Goal: Find specific page/section: Find specific page/section

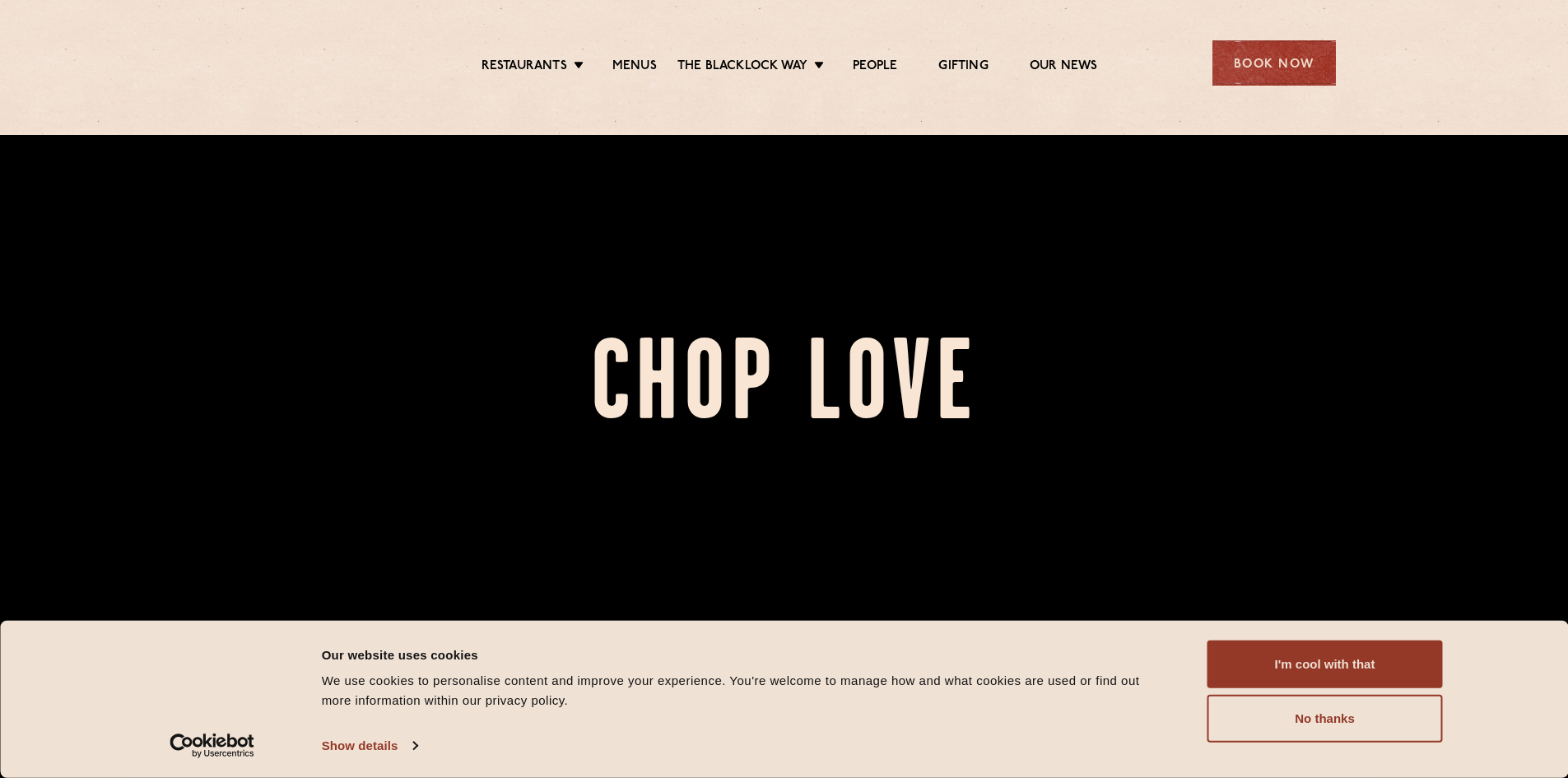
scroll to position [576, 0]
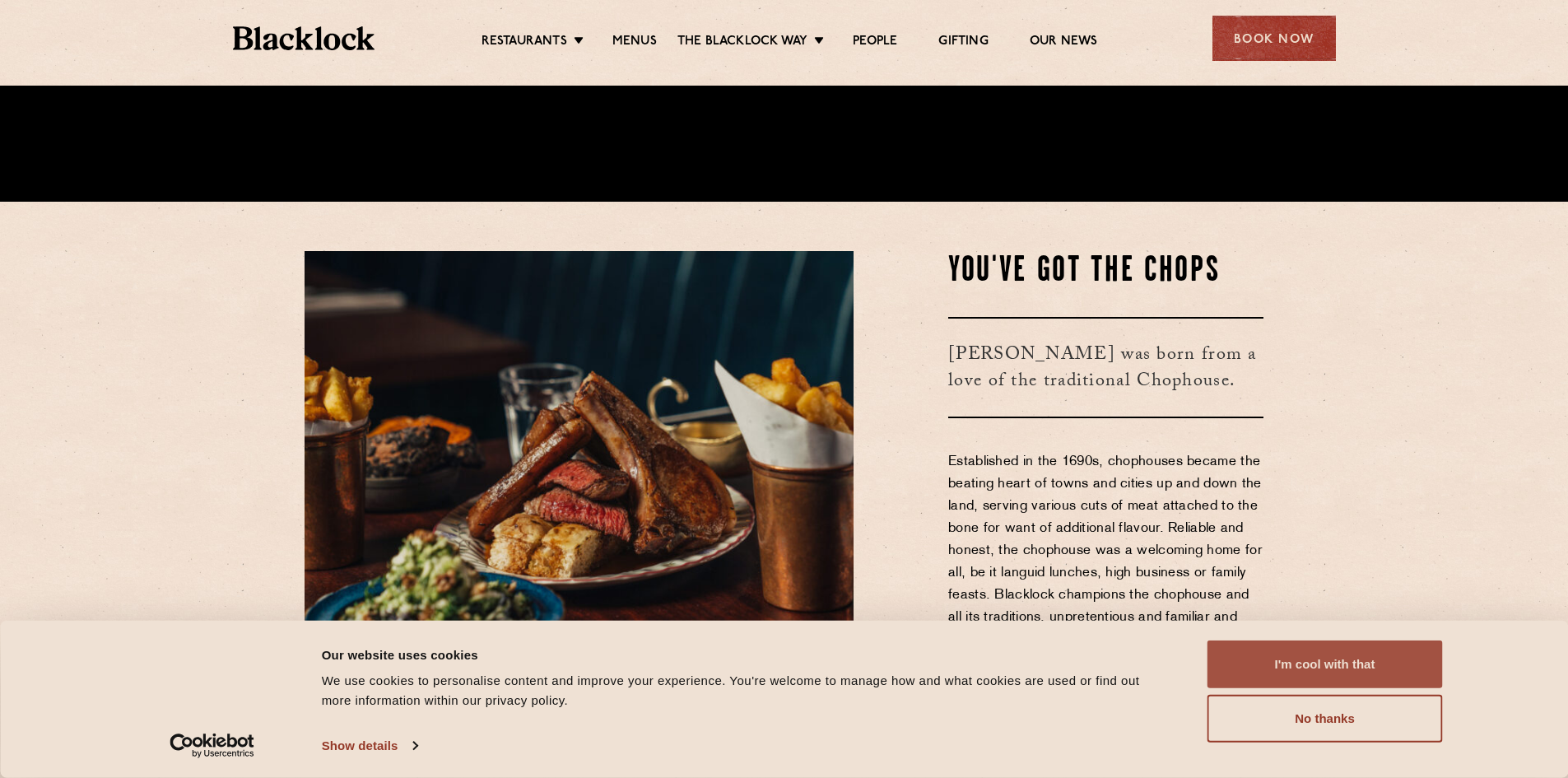
click at [1396, 661] on button "I'm cool with that" at bounding box center [1324, 664] width 235 height 48
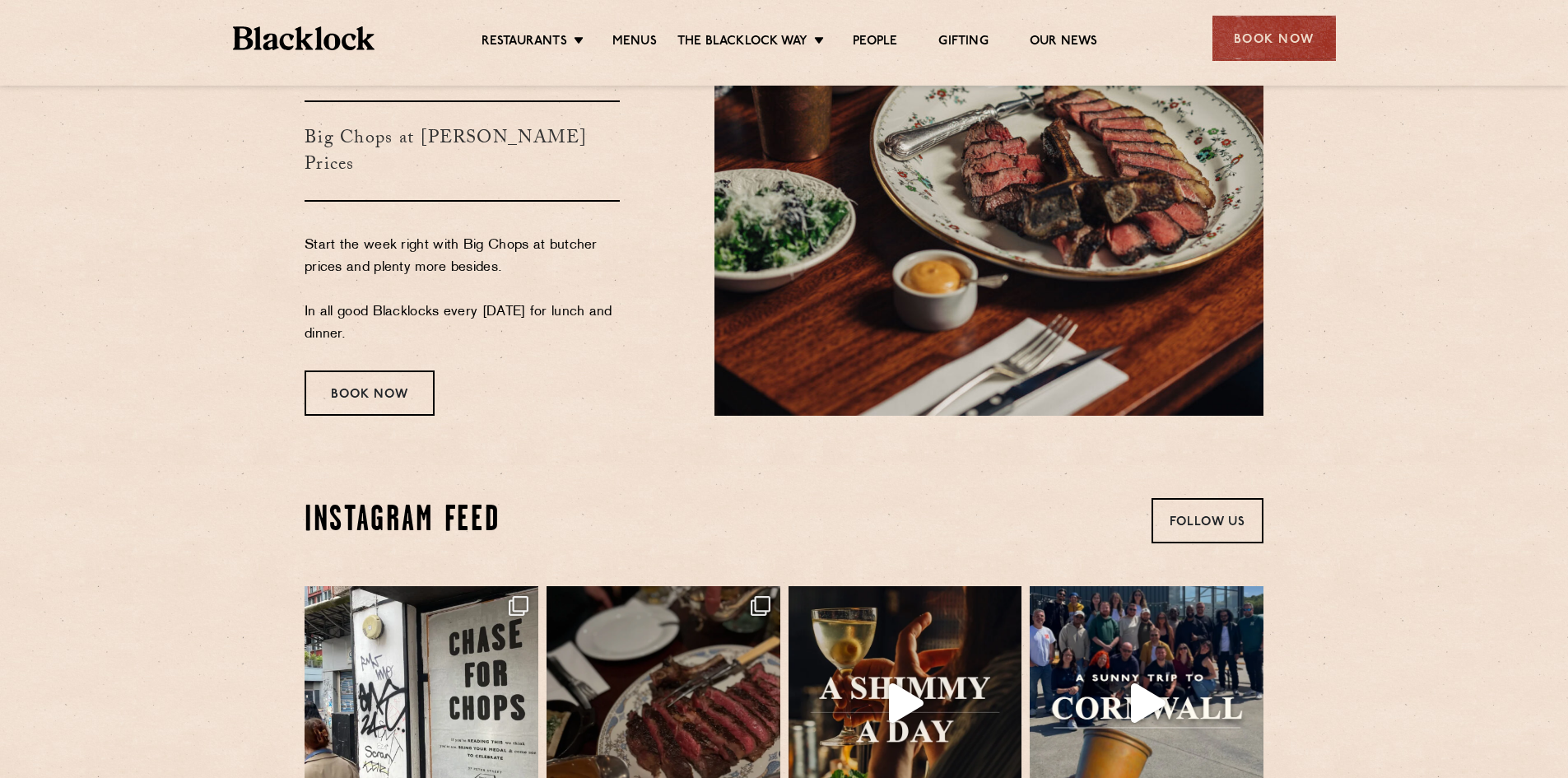
scroll to position [3376, 0]
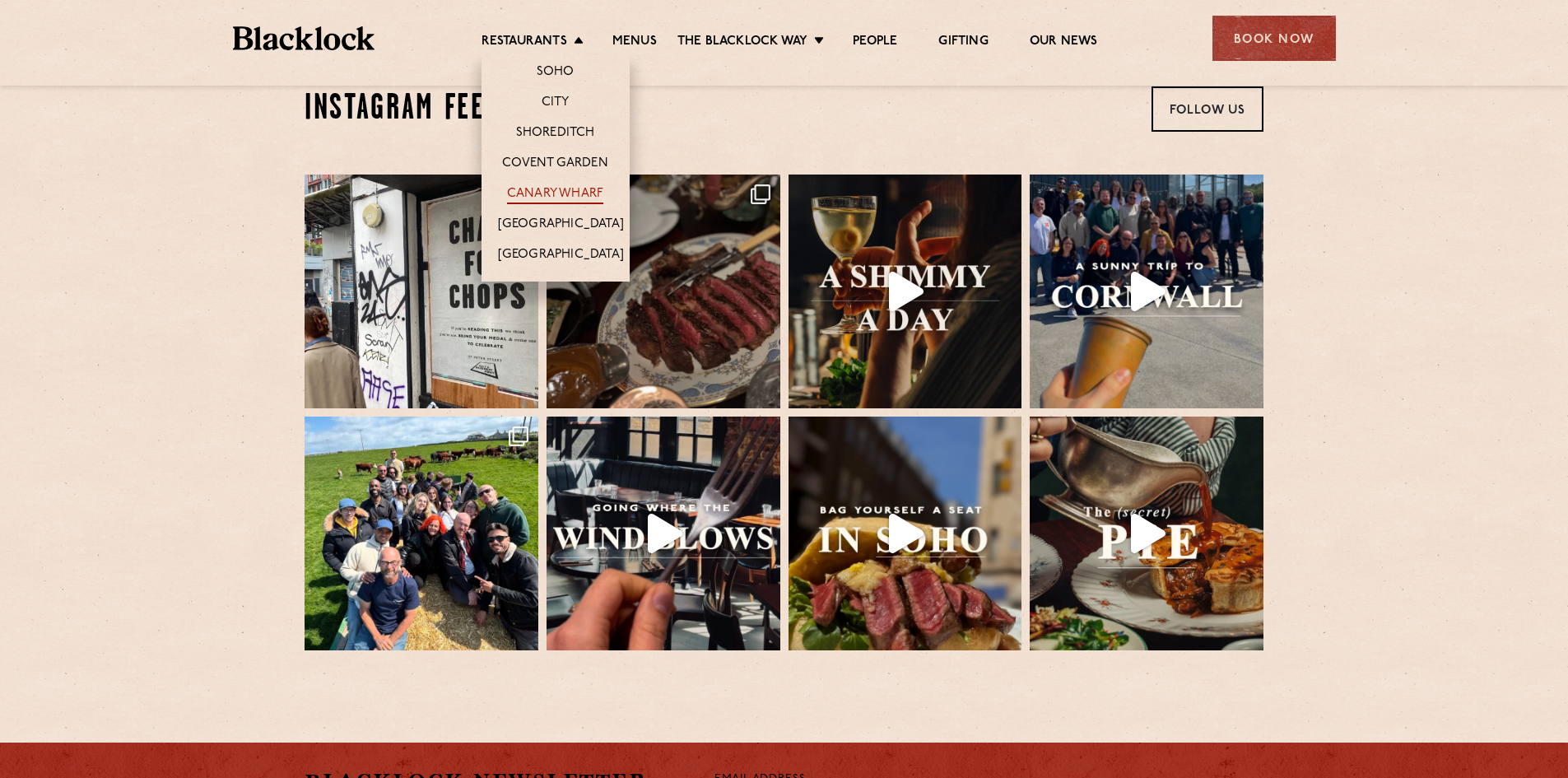
click at [563, 191] on link "Canary Wharf" at bounding box center [555, 195] width 96 height 18
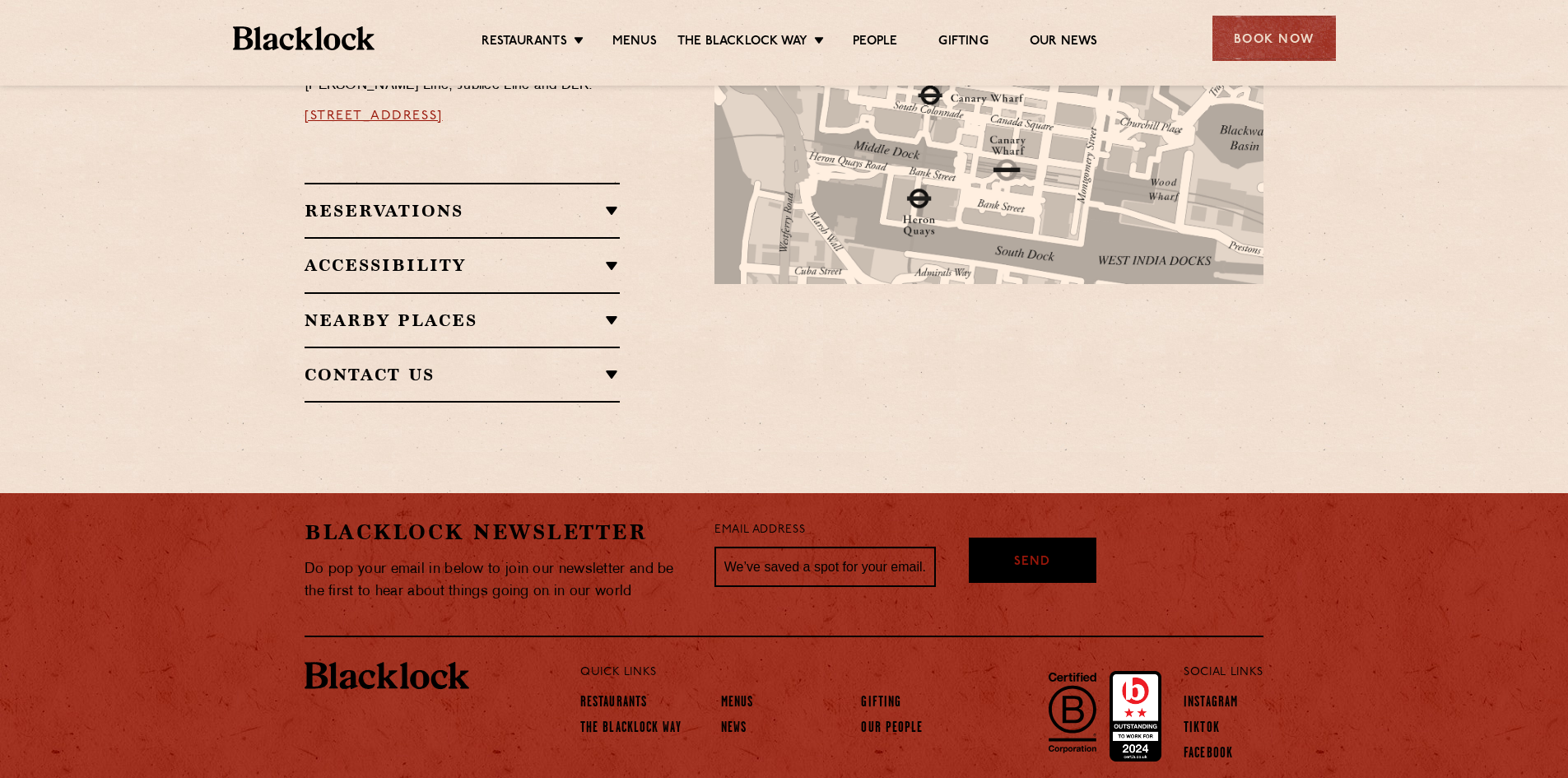
scroll to position [905, 0]
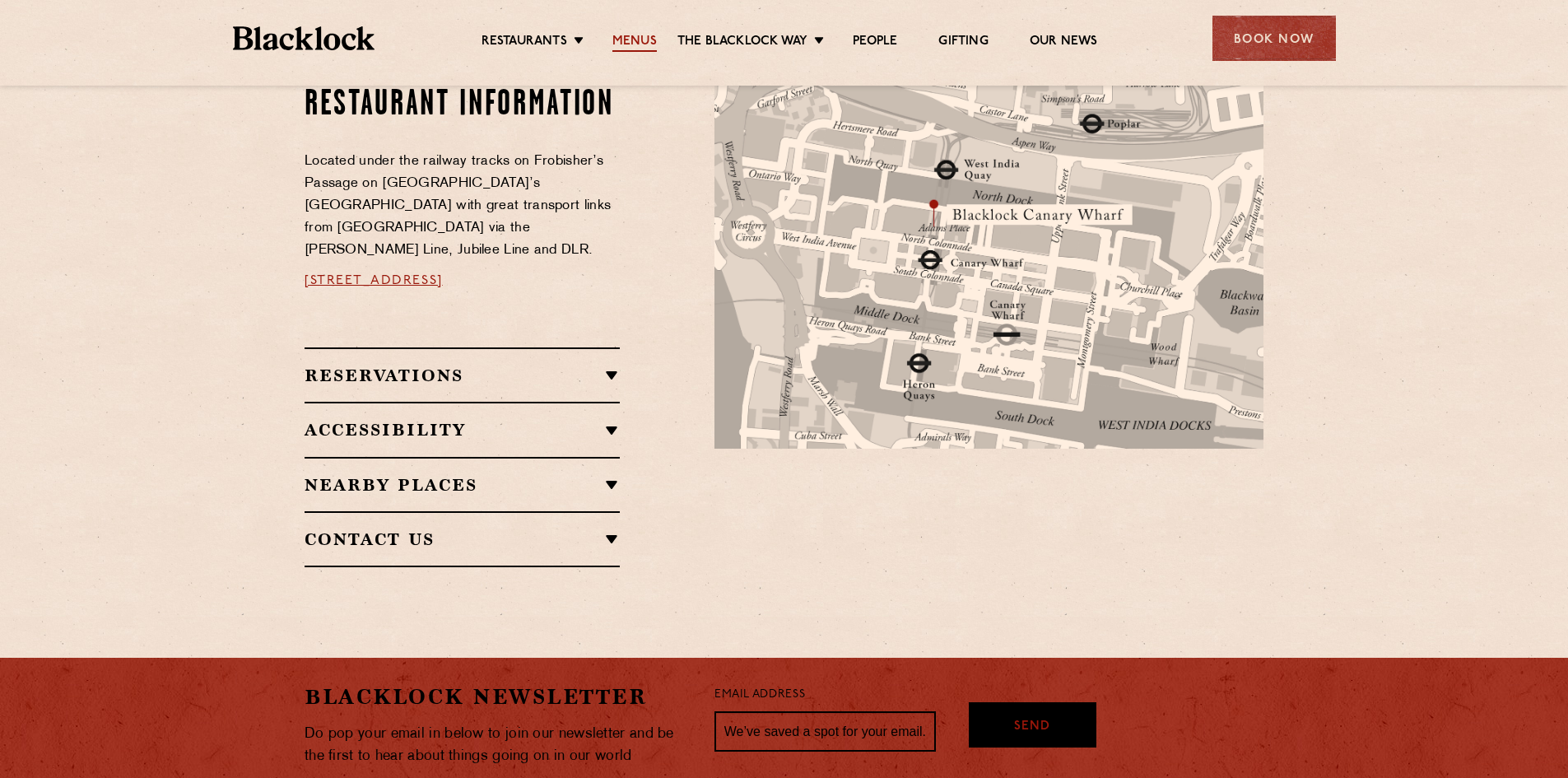
click at [621, 33] on link "Menus" at bounding box center [634, 43] width 44 height 18
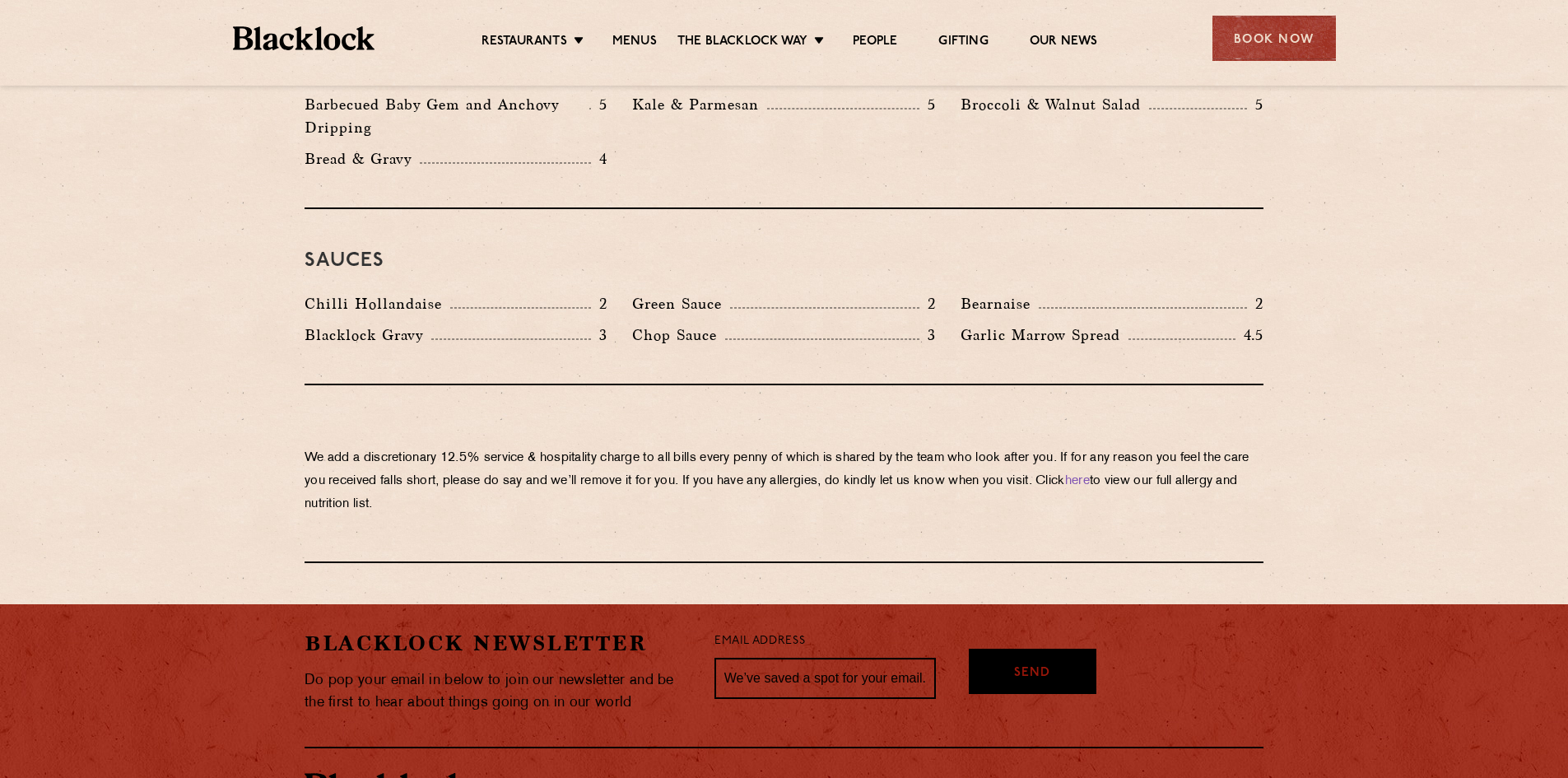
scroll to position [2717, 0]
